Goal: Communication & Community: Participate in discussion

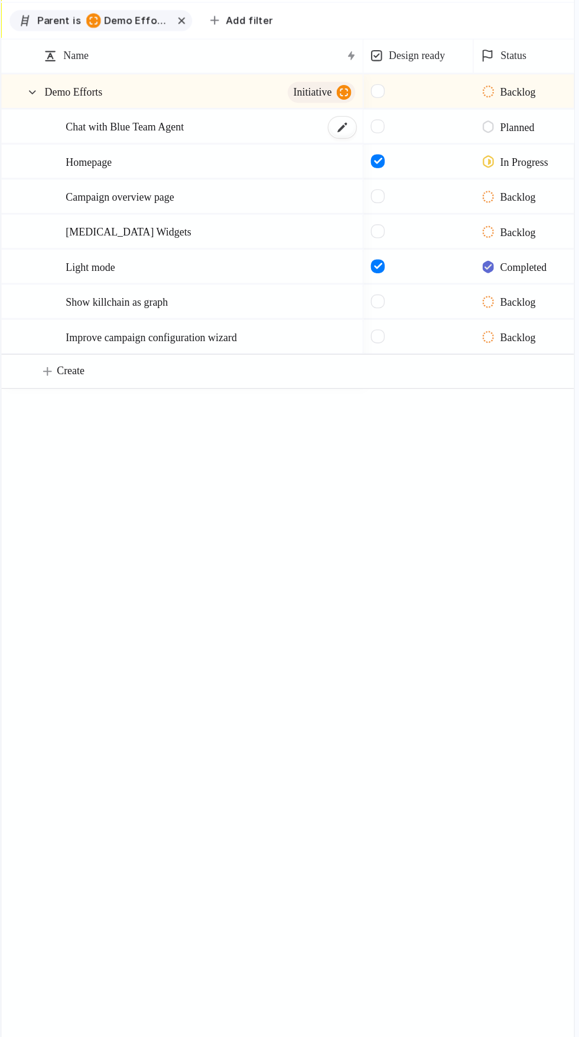
click at [220, 151] on span "Chat with Blue Team Agent" at bounding box center [250, 148] width 86 height 14
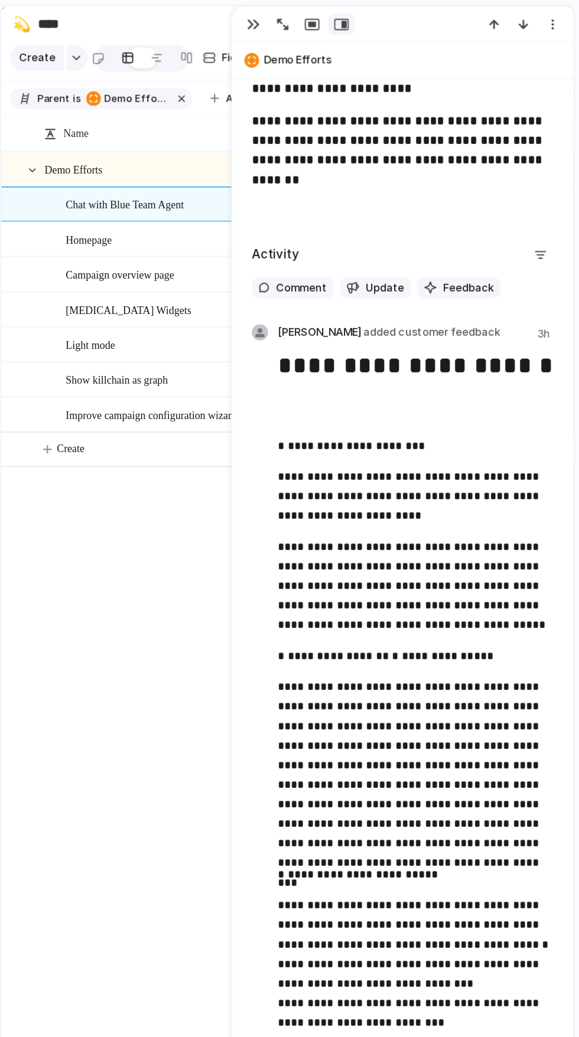
click at [255, 504] on div "Demo Efforts initiative Chat with Blue Team Agent Homepage Campaign overview pa…" at bounding box center [367, 572] width 415 height 924
click at [221, 177] on span "Homepage" at bounding box center [223, 174] width 33 height 14
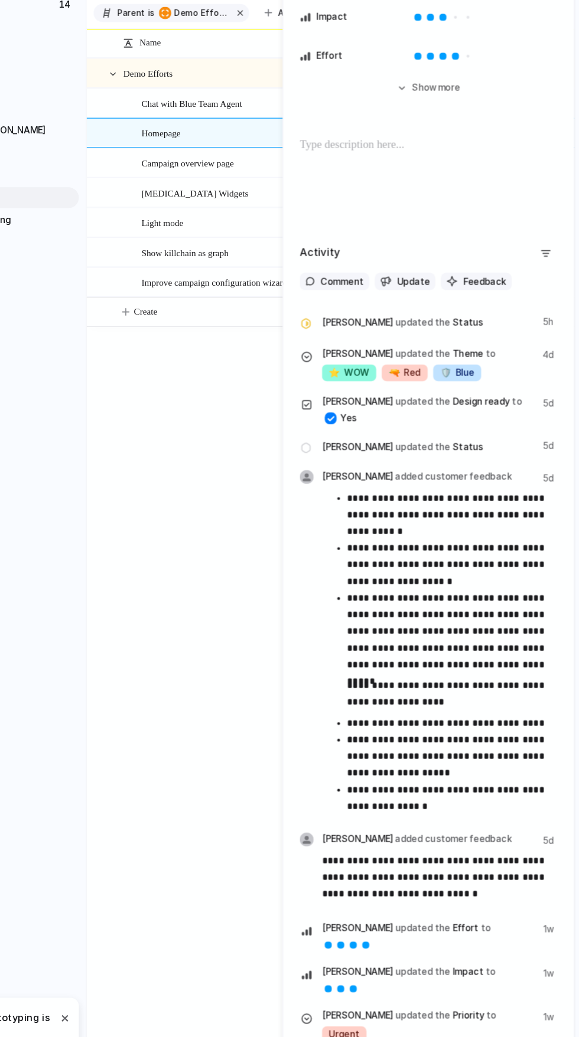
click at [238, 552] on div "Demo Efforts initiative Chat with Blue Team Agent Homepage Campaign overview pa…" at bounding box center [367, 572] width 415 height 924
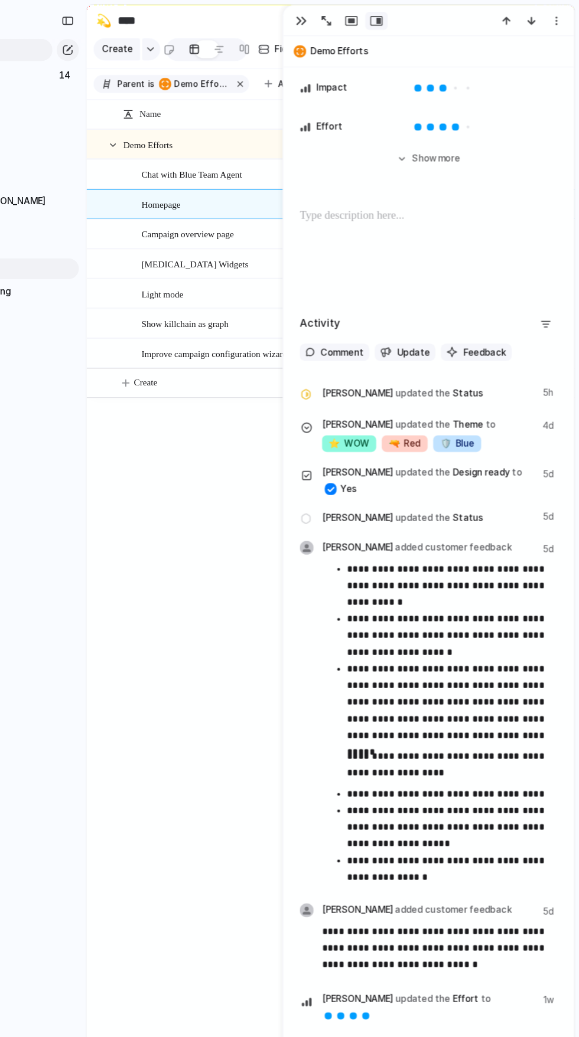
click at [214, 224] on span "[MEDICAL_DATA] Widgets" at bounding box center [252, 224] width 91 height 14
type textarea "**********"
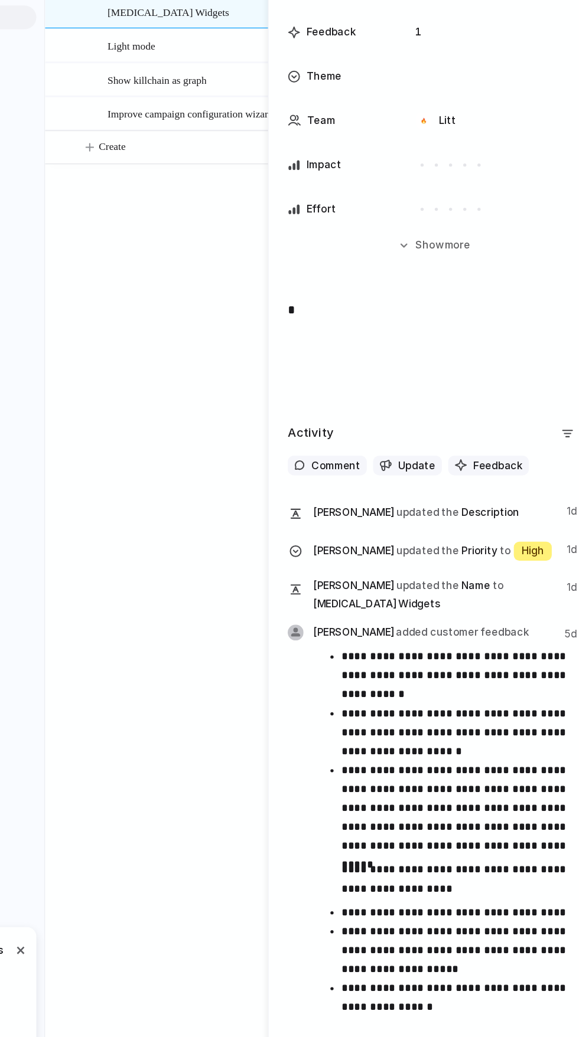
click at [239, 673] on div "Demo Efforts initiative Chat with Blue Team Agent Homepage Campaign overview pa…" at bounding box center [367, 572] width 415 height 924
